Goal: Navigation & Orientation: Find specific page/section

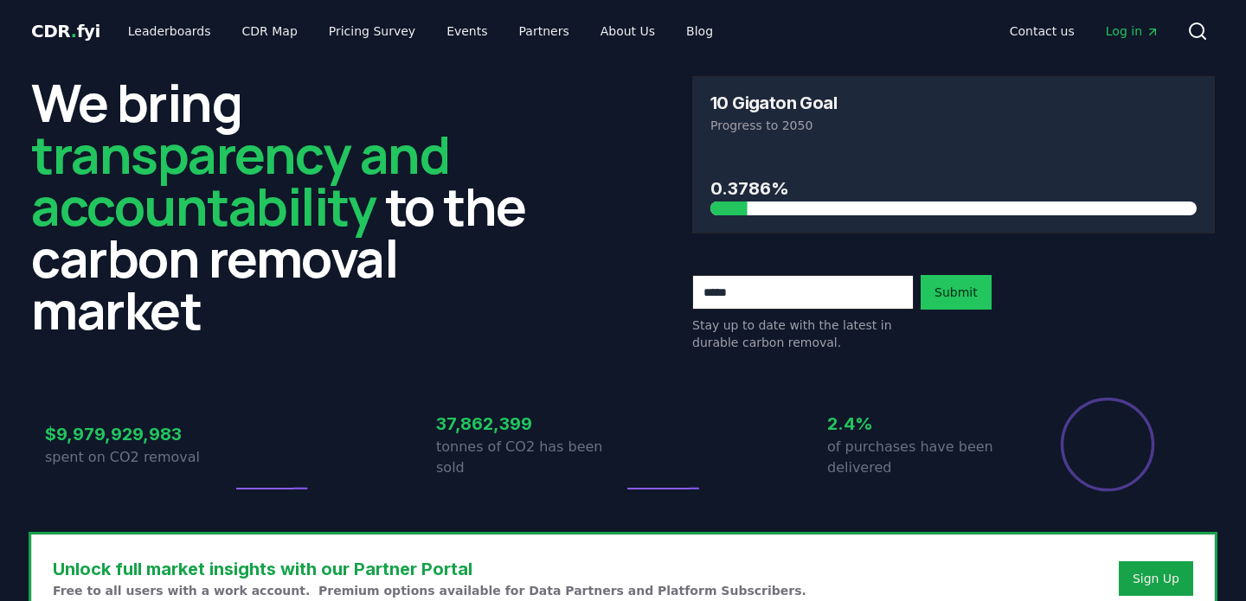
scroll to position [1623, 0]
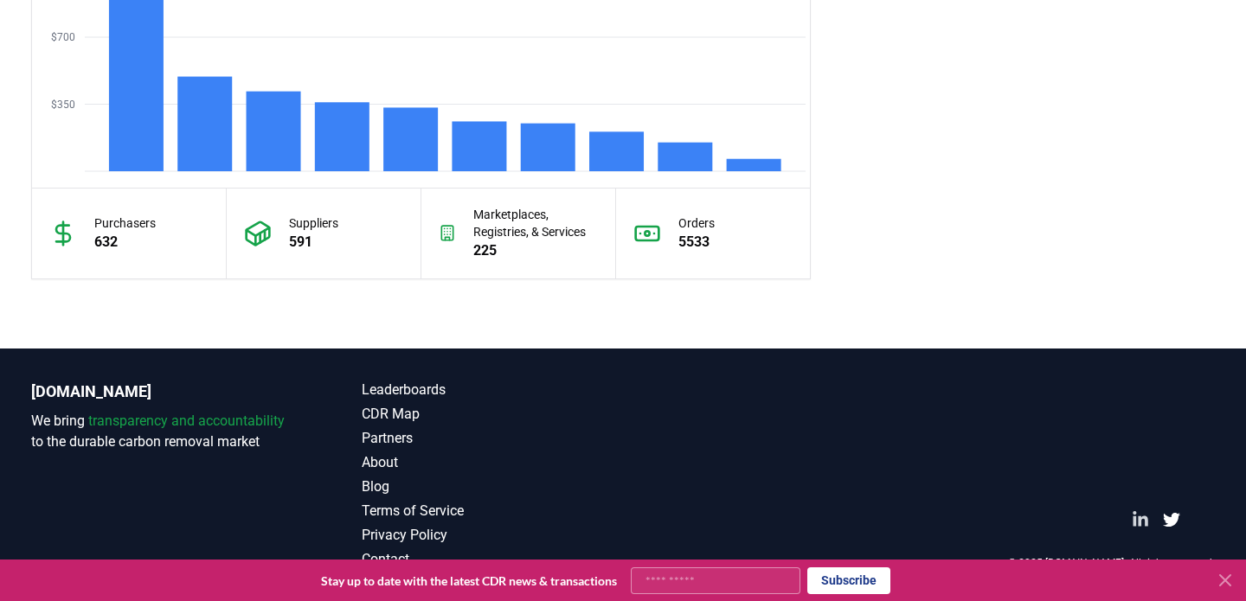
click at [1142, 521] on icon "LinkedIn" at bounding box center [1140, 519] width 17 height 17
click at [1190, 520] on div at bounding box center [1159, 520] width 111 height 73
click at [1165, 518] on icon "Twitter" at bounding box center [1171, 520] width 17 height 14
click at [648, 447] on div "[DOMAIN_NAME] We bring transparency and accountability to the durable carbon re…" at bounding box center [622, 475] width 1211 height 253
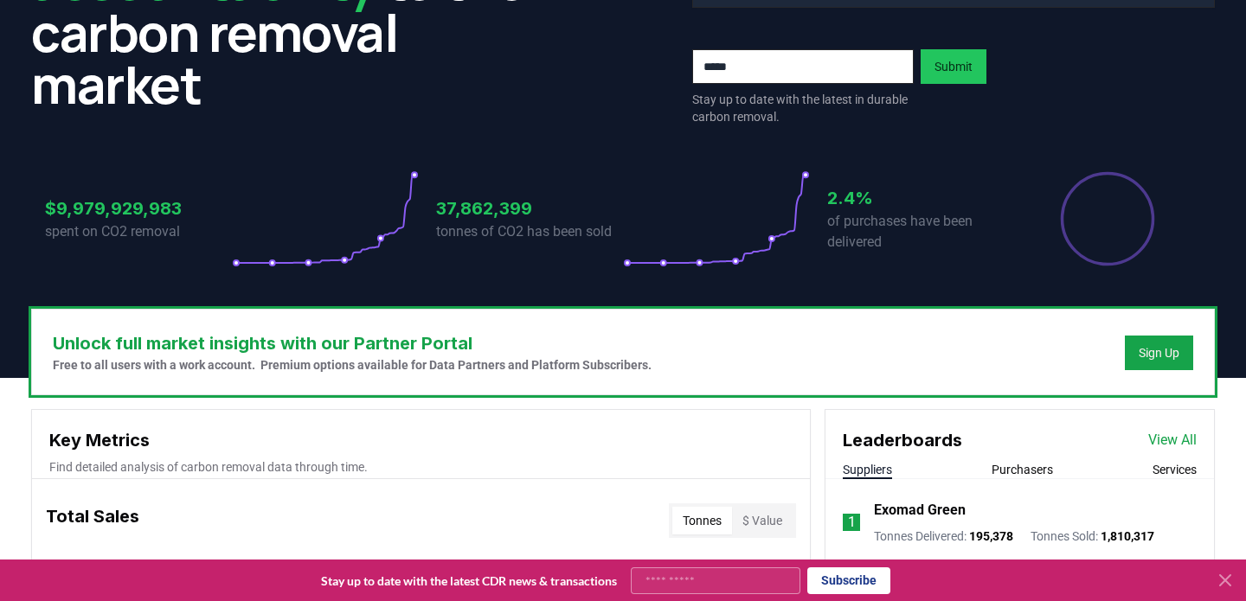
scroll to position [0, 0]
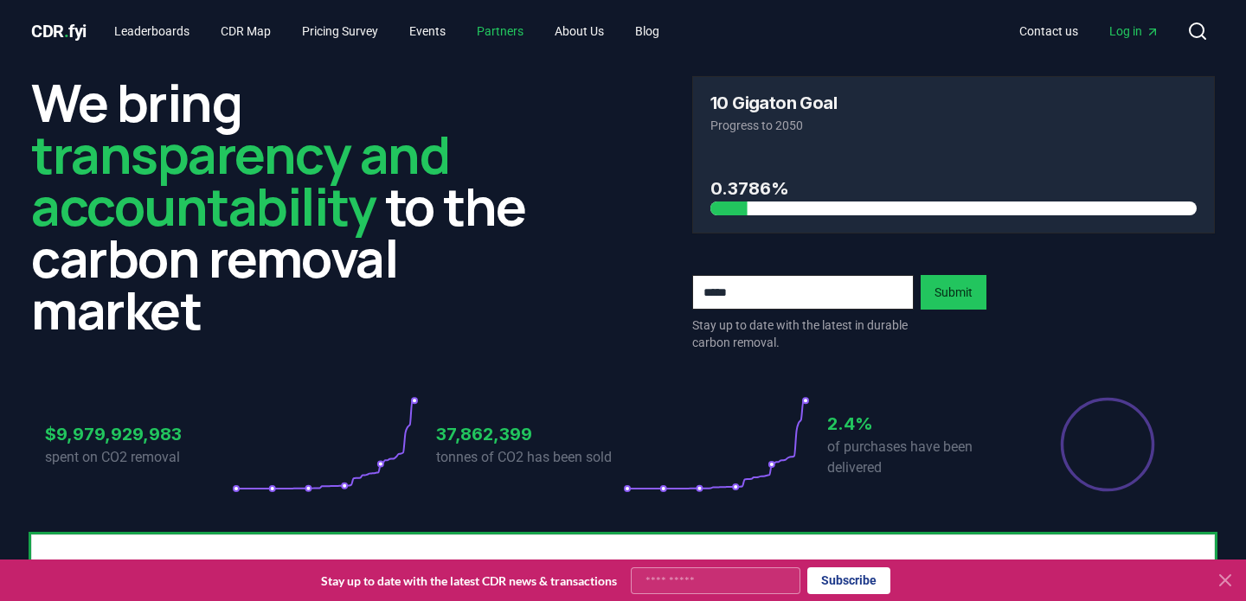
click at [509, 37] on link "Partners" at bounding box center [500, 31] width 74 height 31
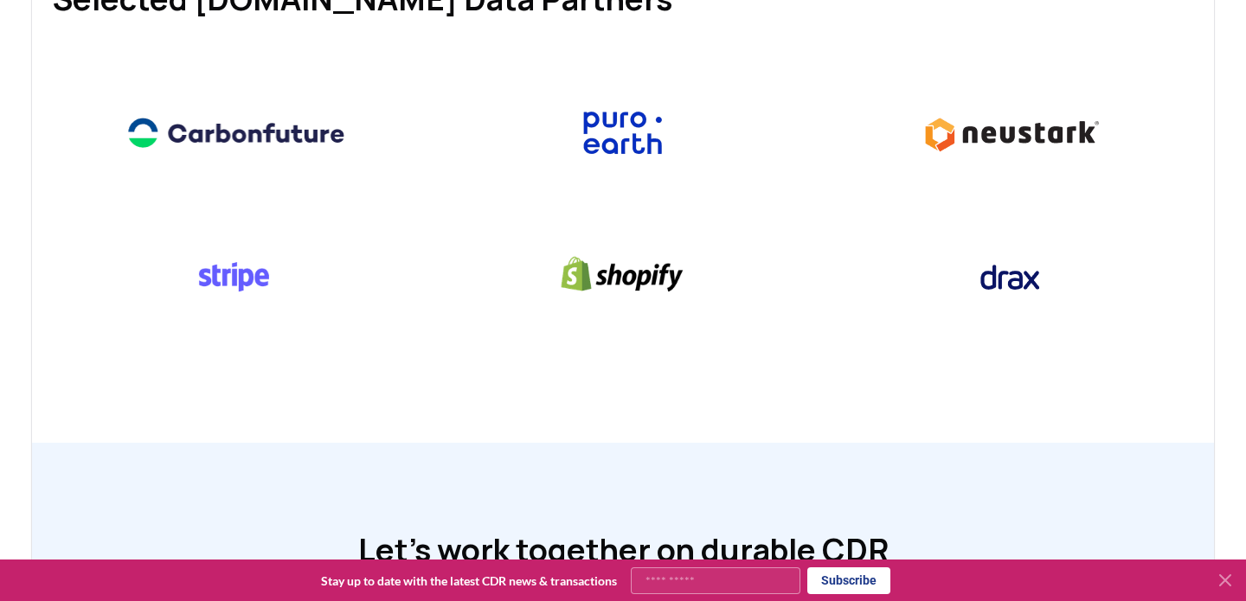
scroll to position [1120, 0]
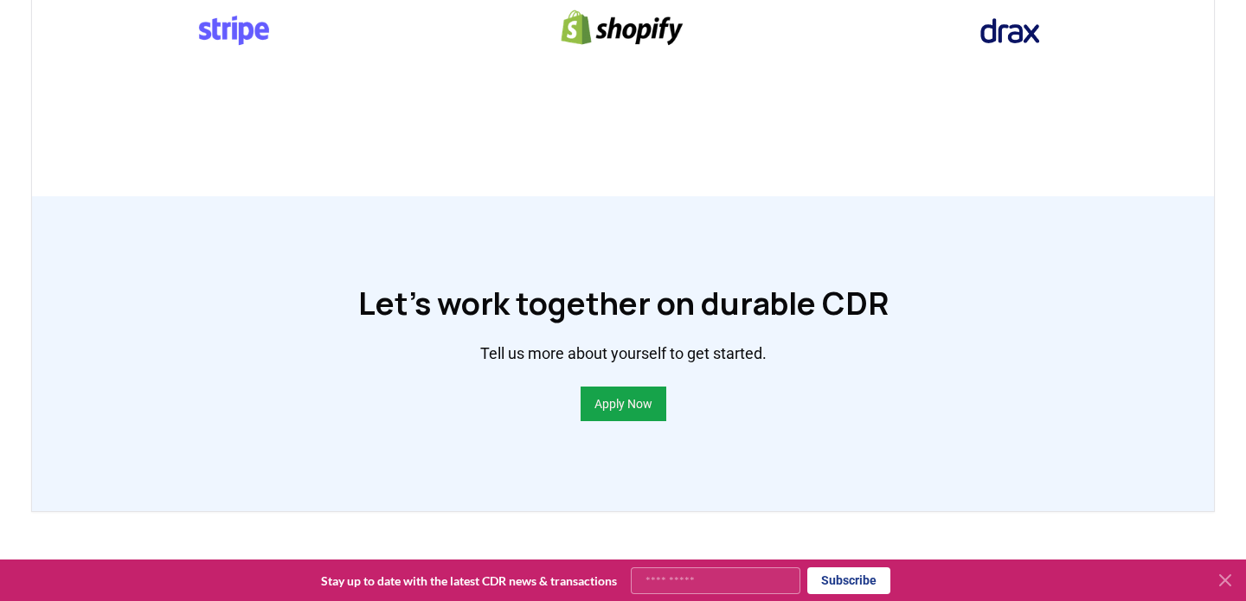
click at [1227, 584] on icon at bounding box center [1225, 580] width 21 height 21
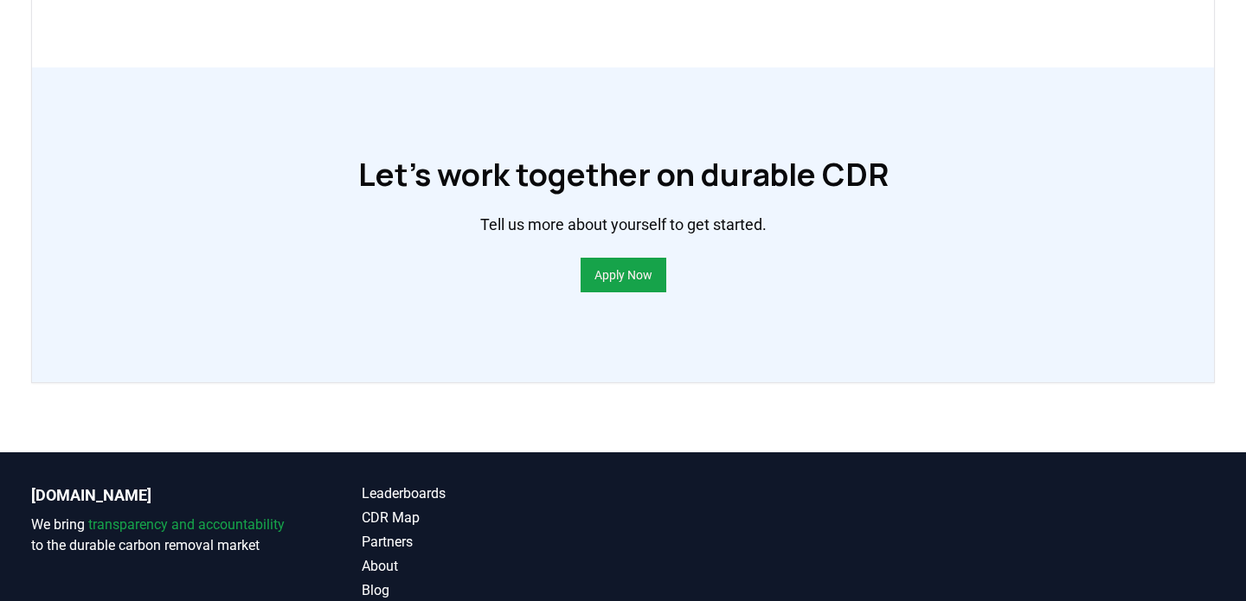
scroll to position [1377, 0]
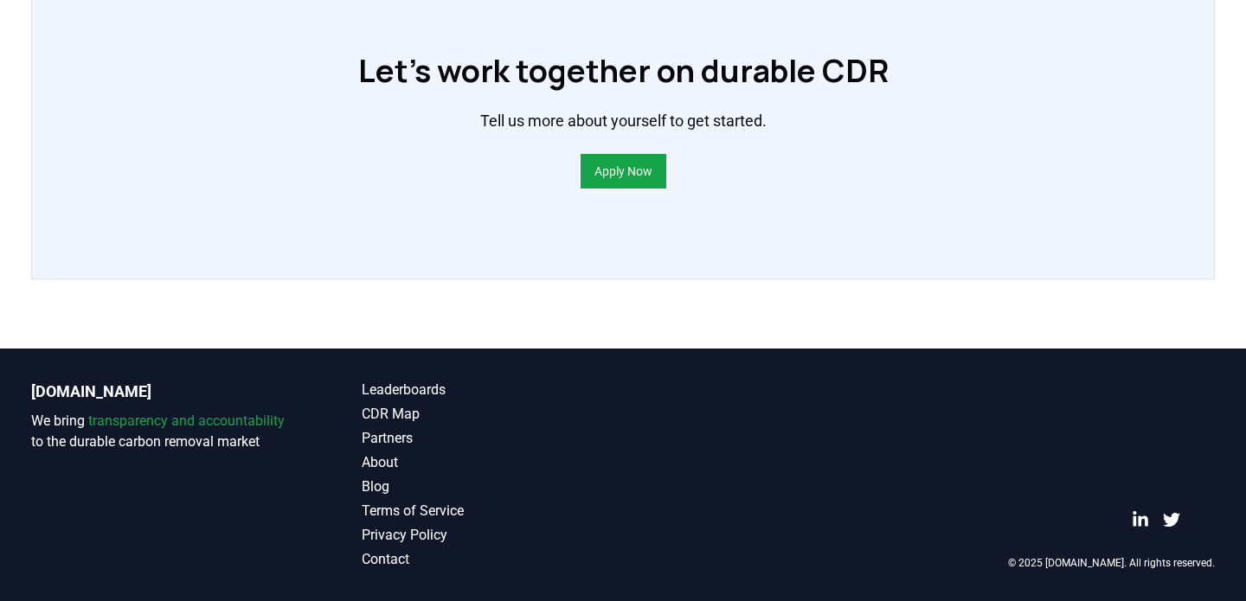
click at [929, 360] on div "[DOMAIN_NAME] We bring transparency and accountability to the durable carbon re…" at bounding box center [622, 475] width 1211 height 253
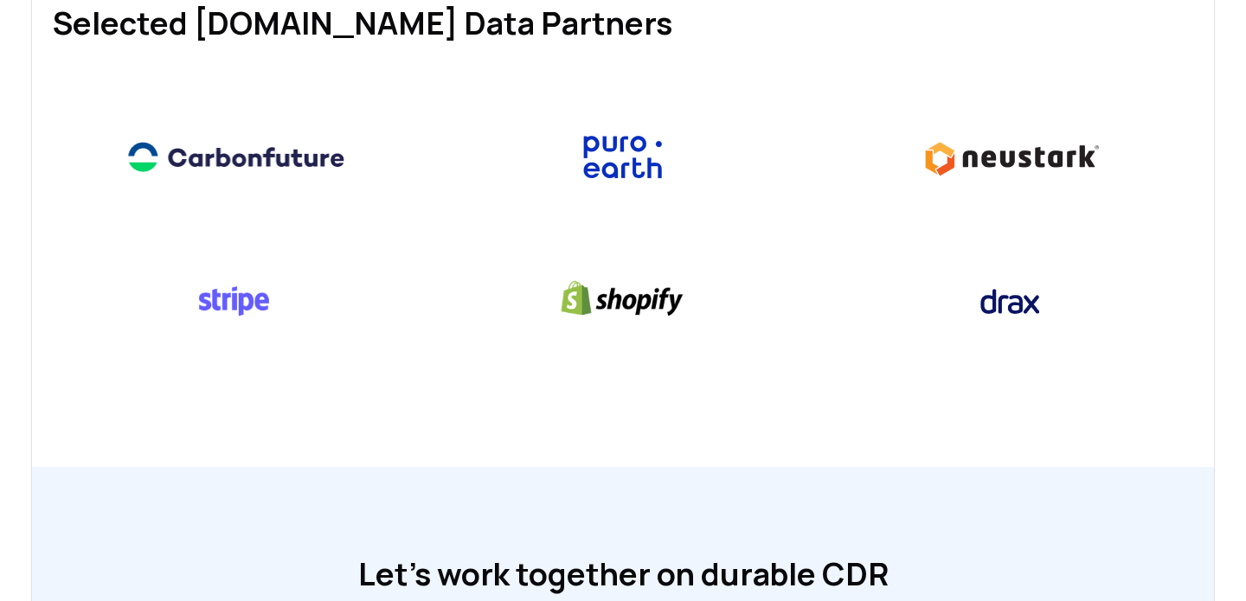
scroll to position [0, 0]
